Goal: Find specific page/section: Find specific page/section

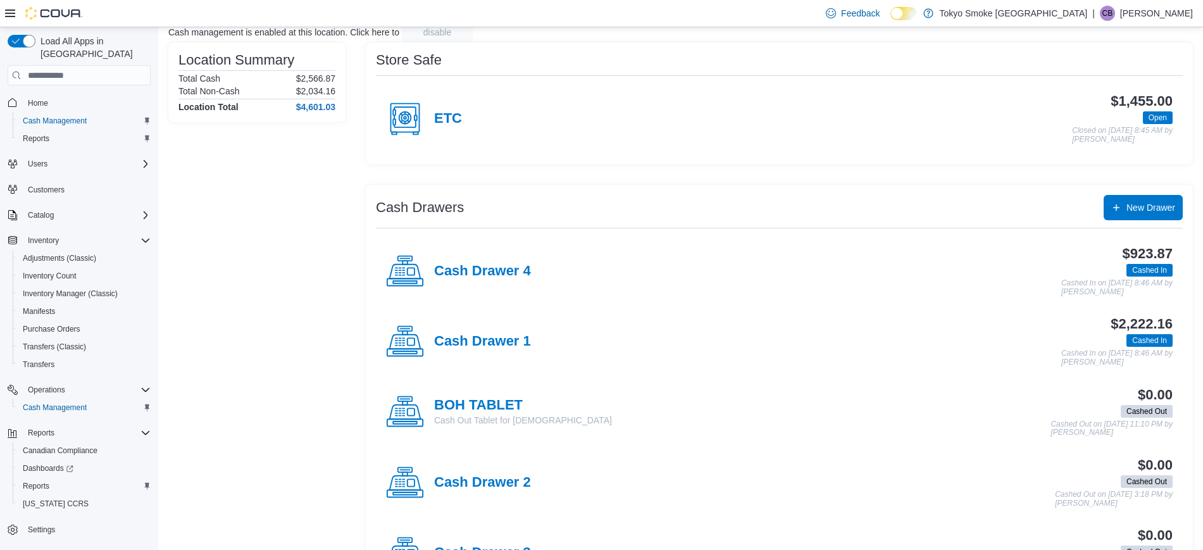
scroll to position [89, 0]
click at [517, 348] on h4 "Cash Drawer 1" at bounding box center [482, 342] width 97 height 16
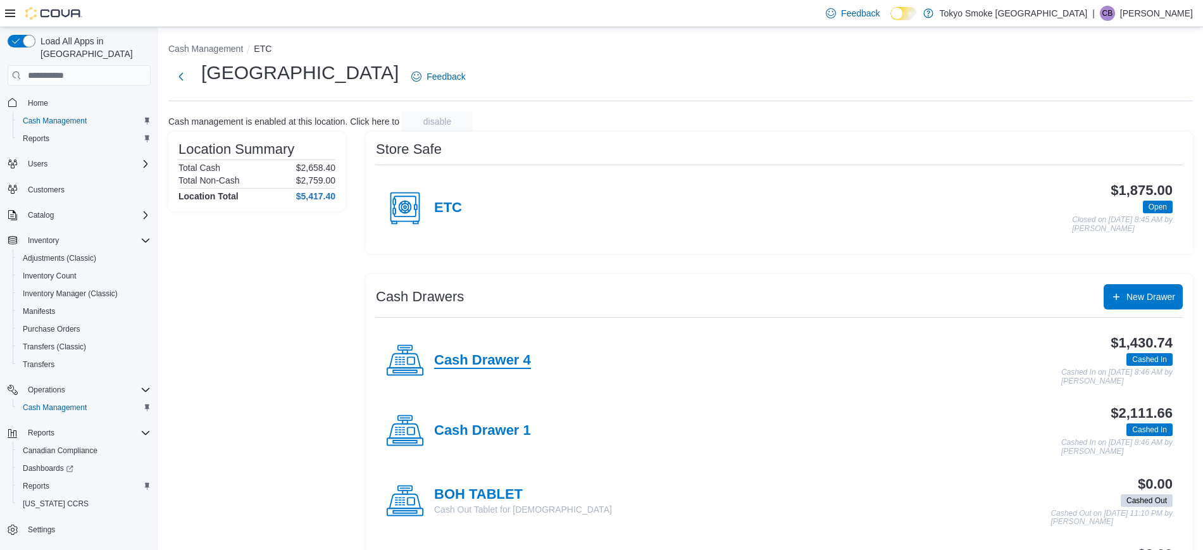
click at [454, 354] on h4 "Cash Drawer 4" at bounding box center [482, 361] width 97 height 16
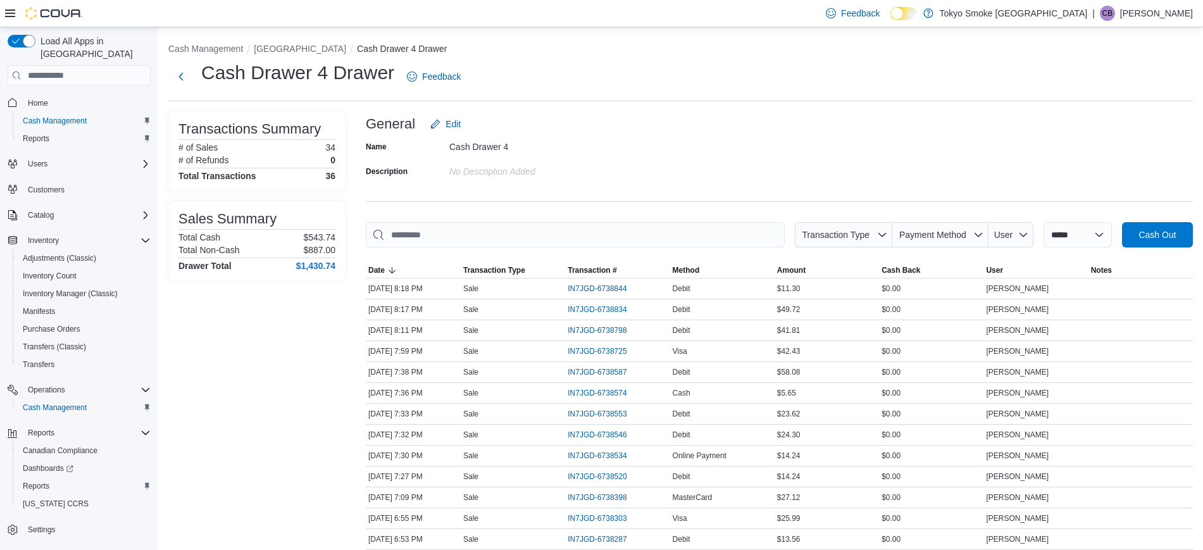
click at [309, 198] on div "Transactions Summary # of Sales 34 # of Refunds 0 Total Transactions 36 Sales S…" at bounding box center [256, 196] width 177 height 170
